Goal: Task Accomplishment & Management: Use online tool/utility

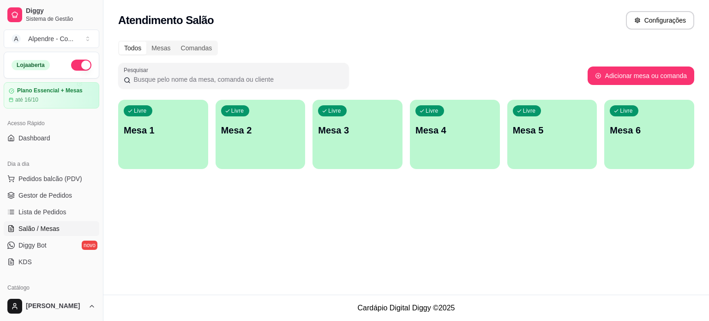
click at [33, 192] on span "Gestor de Pedidos" at bounding box center [45, 195] width 54 height 9
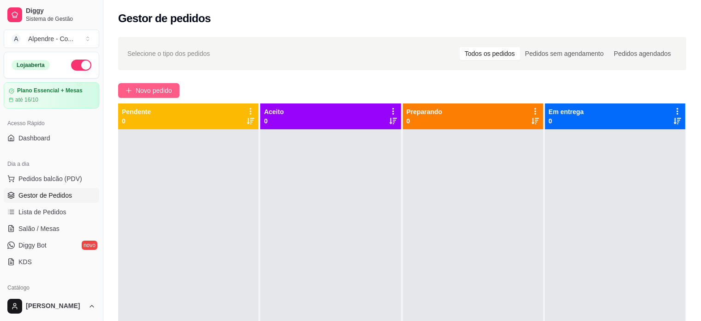
click at [148, 90] on span "Novo pedido" at bounding box center [154, 90] width 36 height 10
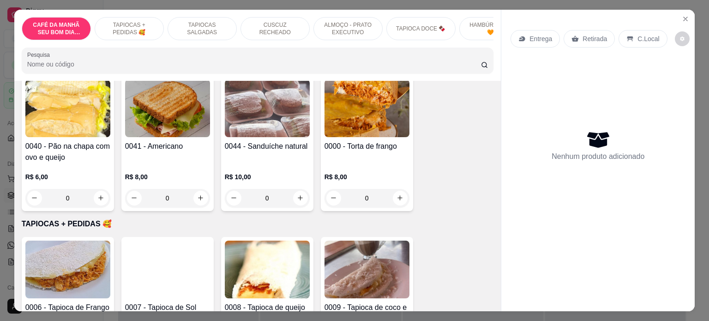
scroll to position [231, 0]
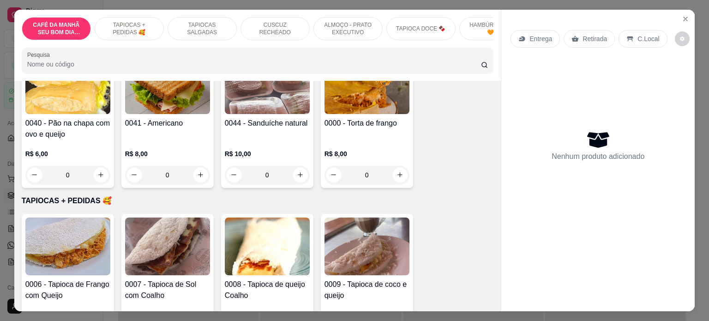
click at [392, 177] on div "0" at bounding box center [366, 175] width 85 height 18
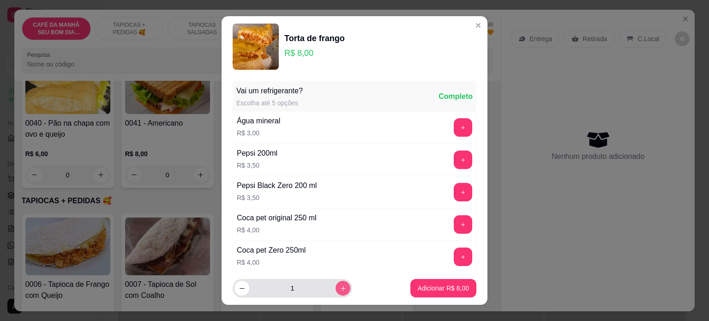
click at [340, 288] on icon "increase-product-quantity" at bounding box center [343, 288] width 7 height 7
type input "2"
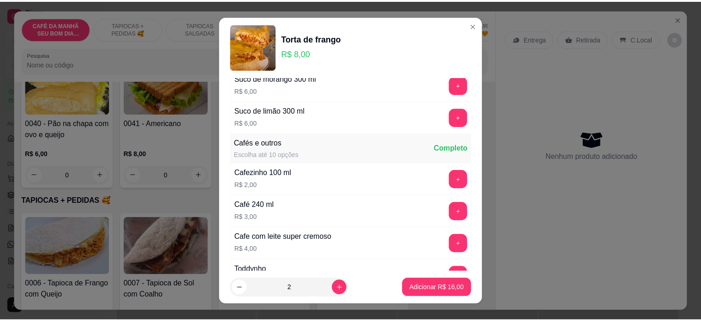
scroll to position [785, 0]
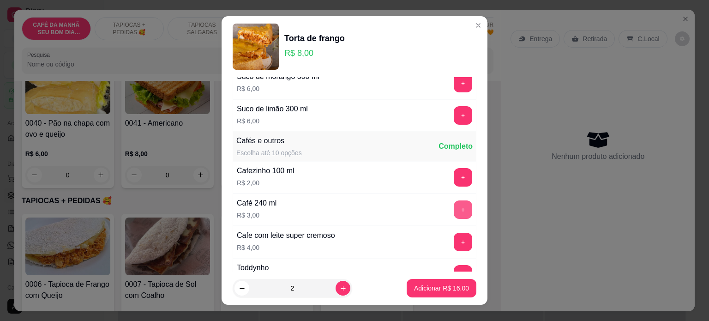
click at [454, 206] on button "+" at bounding box center [463, 209] width 18 height 18
click at [454, 288] on p "Adicionar R$ 34,00" at bounding box center [442, 288] width 54 height 9
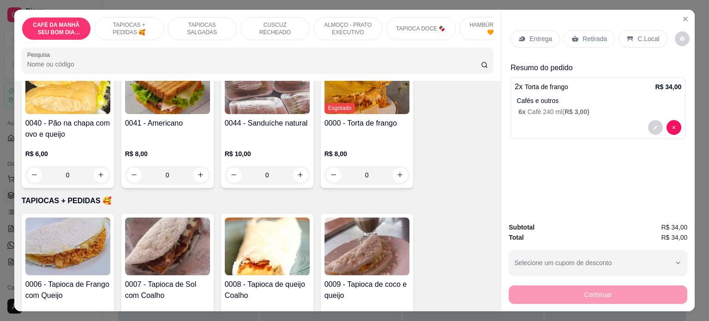
click at [597, 36] on p "Retirada" at bounding box center [594, 38] width 24 height 9
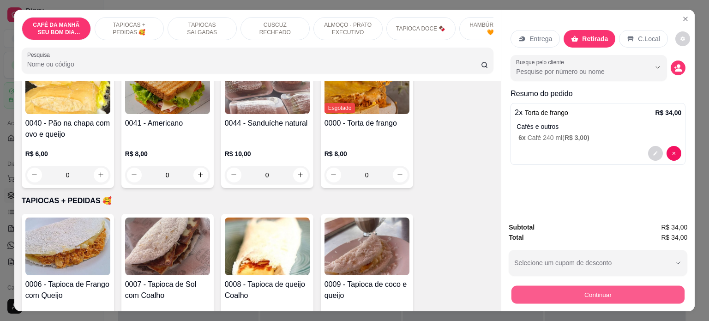
click at [595, 294] on button "Continuar" at bounding box center [597, 295] width 173 height 18
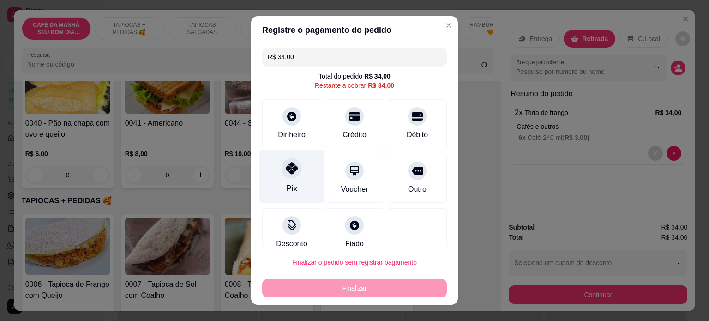
click at [286, 167] on icon at bounding box center [292, 168] width 12 height 12
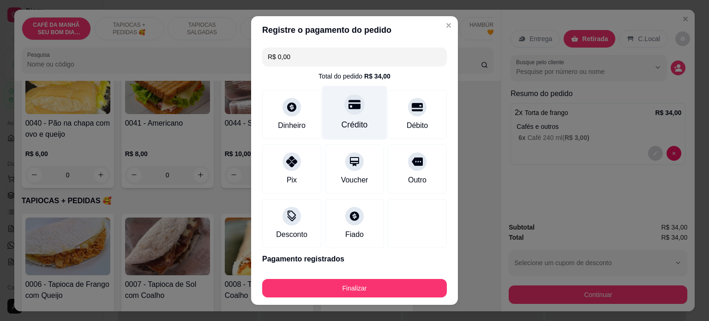
click at [349, 114] on div "Crédito" at bounding box center [354, 112] width 65 height 54
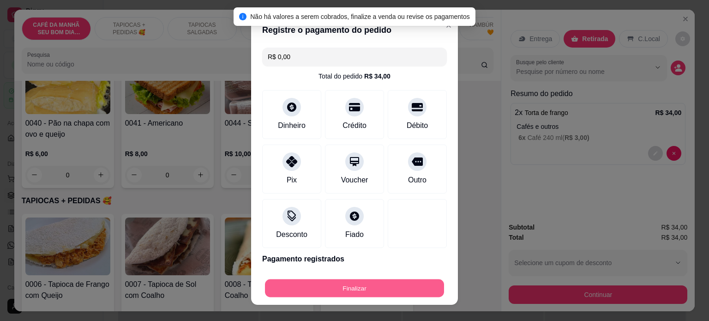
click at [378, 285] on button "Finalizar" at bounding box center [354, 288] width 179 height 18
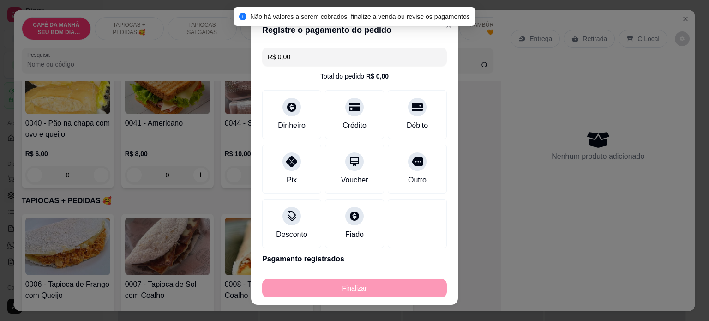
type input "-R$ 34,00"
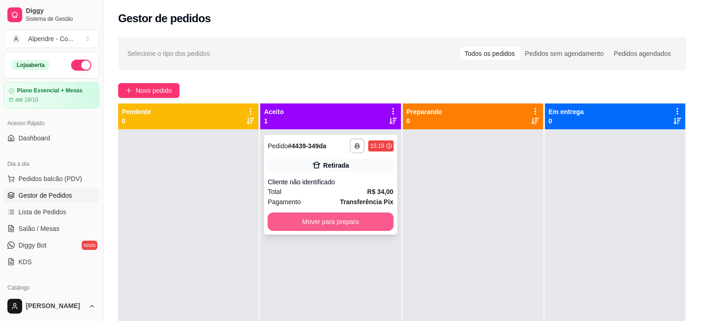
click at [340, 223] on button "Mover para preparo" at bounding box center [331, 221] width 126 height 18
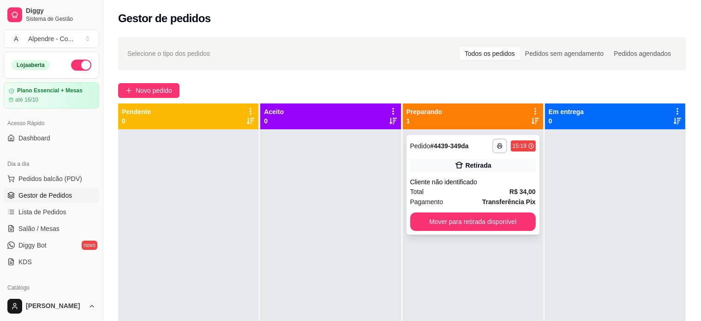
click at [471, 231] on div "**********" at bounding box center [473, 185] width 133 height 100
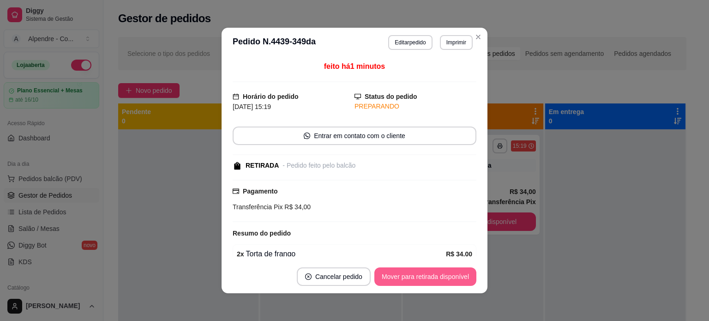
click at [415, 271] on button "Mover para retirada disponível" at bounding box center [425, 276] width 102 height 18
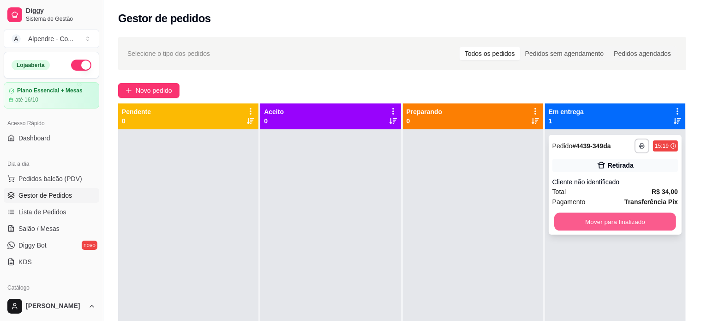
click at [579, 221] on button "Mover para finalizado" at bounding box center [615, 222] width 122 height 18
